Goal: Transaction & Acquisition: Purchase product/service

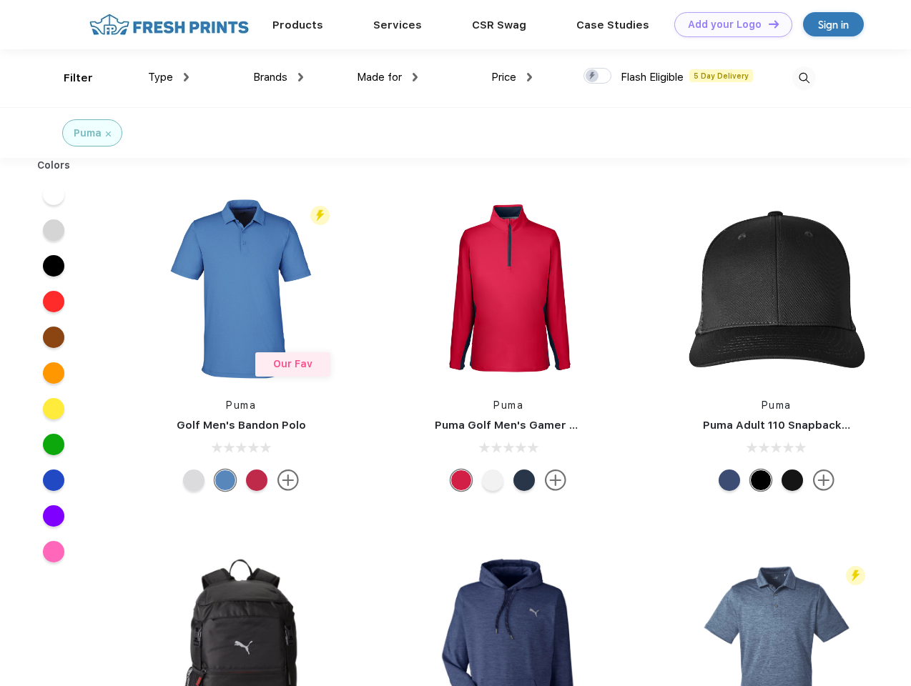
scroll to position [1, 0]
click at [728, 24] on link "Add your Logo Design Tool" at bounding box center [733, 24] width 118 height 25
click at [0, 0] on div "Design Tool" at bounding box center [0, 0] width 0 height 0
click at [767, 24] on link "Add your Logo Design Tool" at bounding box center [733, 24] width 118 height 25
click at [69, 78] on div "Filter" at bounding box center [78, 78] width 29 height 16
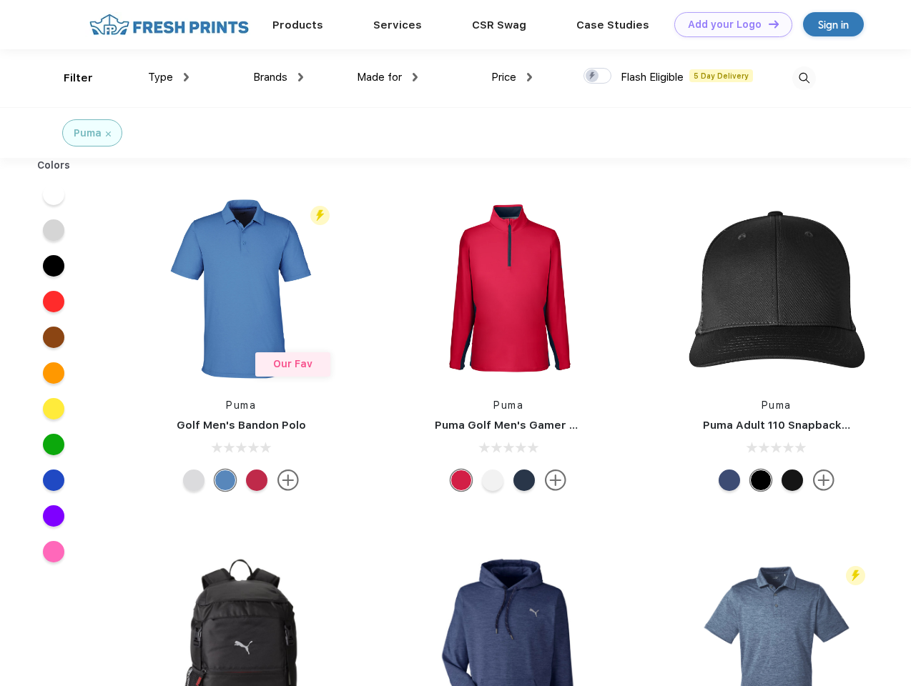
click at [169, 77] on span "Type" at bounding box center [160, 77] width 25 height 13
click at [278, 77] on span "Brands" at bounding box center [270, 77] width 34 height 13
click at [388, 77] on span "Made for" at bounding box center [379, 77] width 45 height 13
click at [512, 77] on span "Price" at bounding box center [503, 77] width 25 height 13
click at [598, 77] on div at bounding box center [597, 76] width 28 height 16
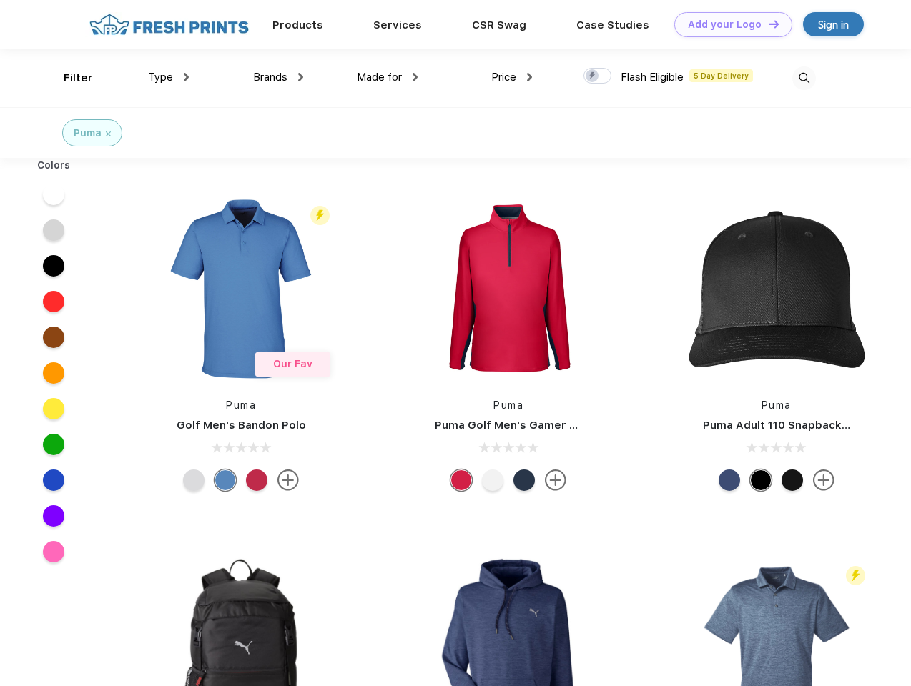
click at [593, 77] on input "checkbox" at bounding box center [587, 71] width 9 height 9
click at [804, 78] on img at bounding box center [804, 79] width 24 height 24
